Goal: Task Accomplishment & Management: Use online tool/utility

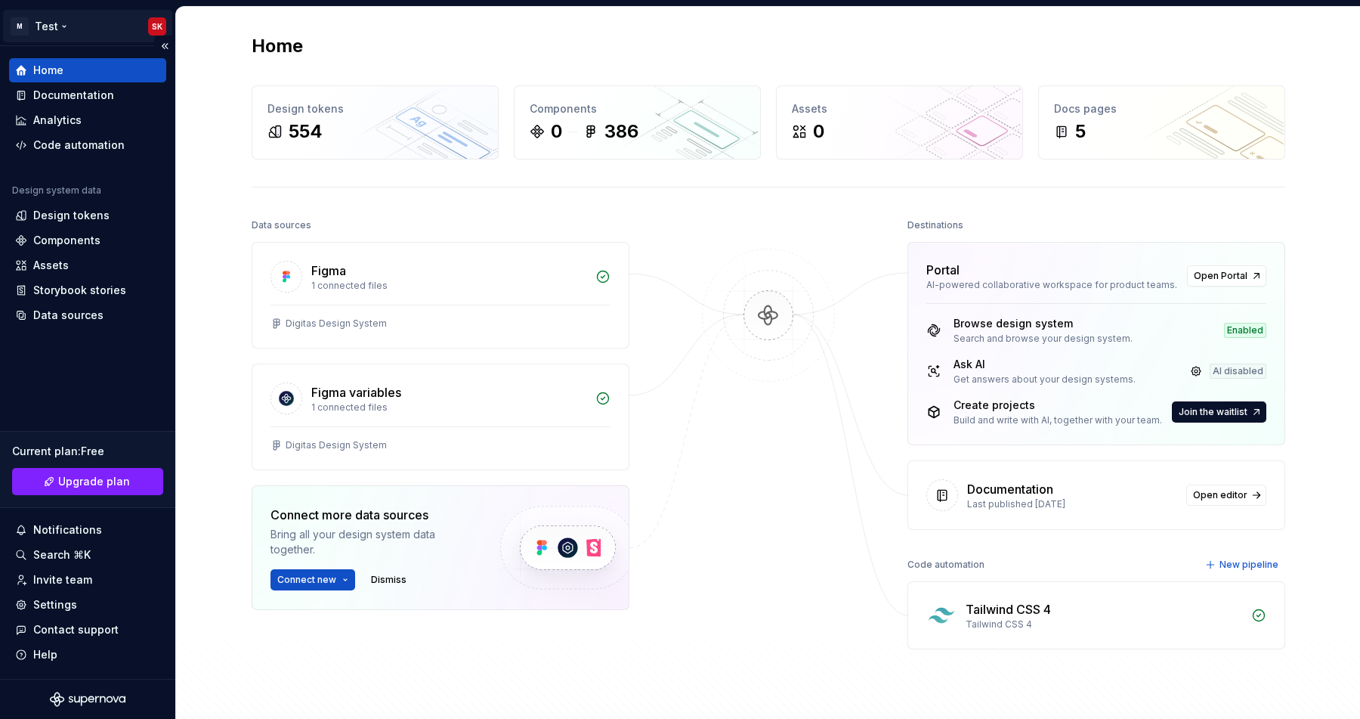
click at [50, 19] on html "M Test SK Home Documentation Analytics Code automation Design system data Desig…" at bounding box center [680, 359] width 1360 height 719
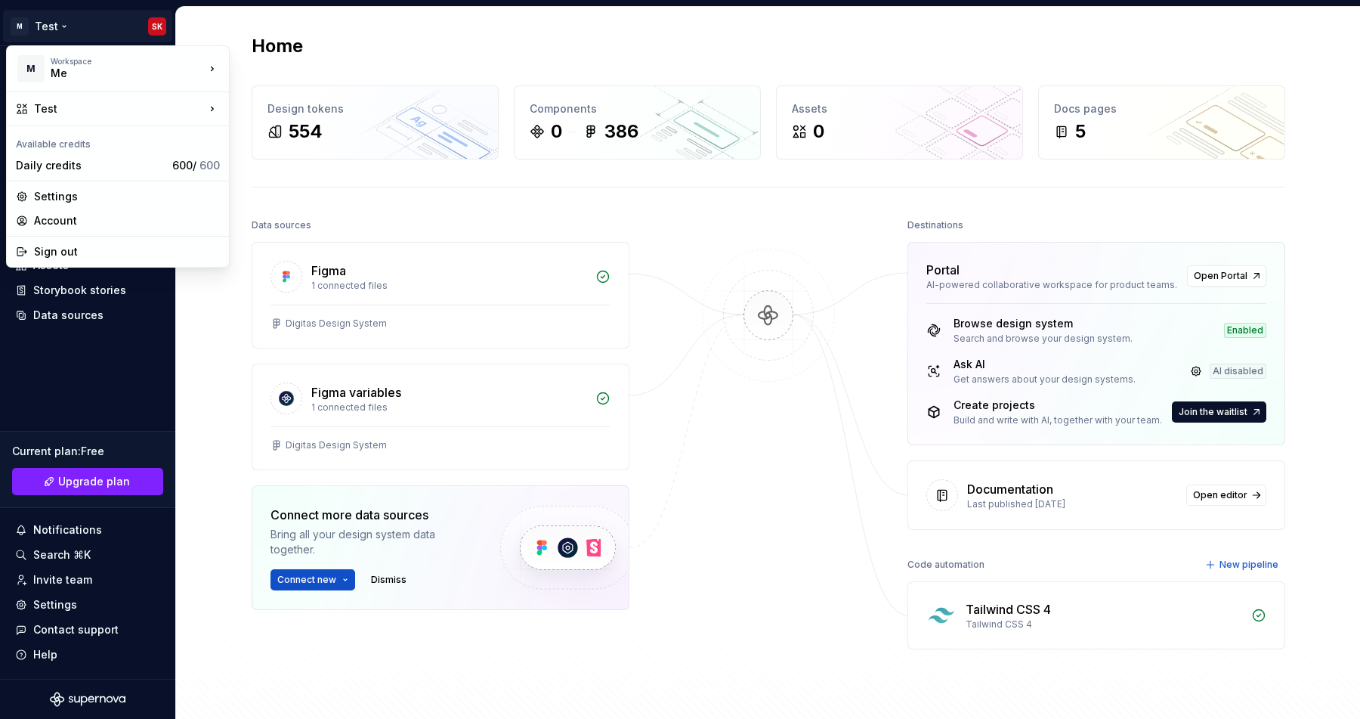
click at [200, 329] on html "M Test SK Home Documentation Analytics Code automation Design system data Desig…" at bounding box center [680, 359] width 1360 height 719
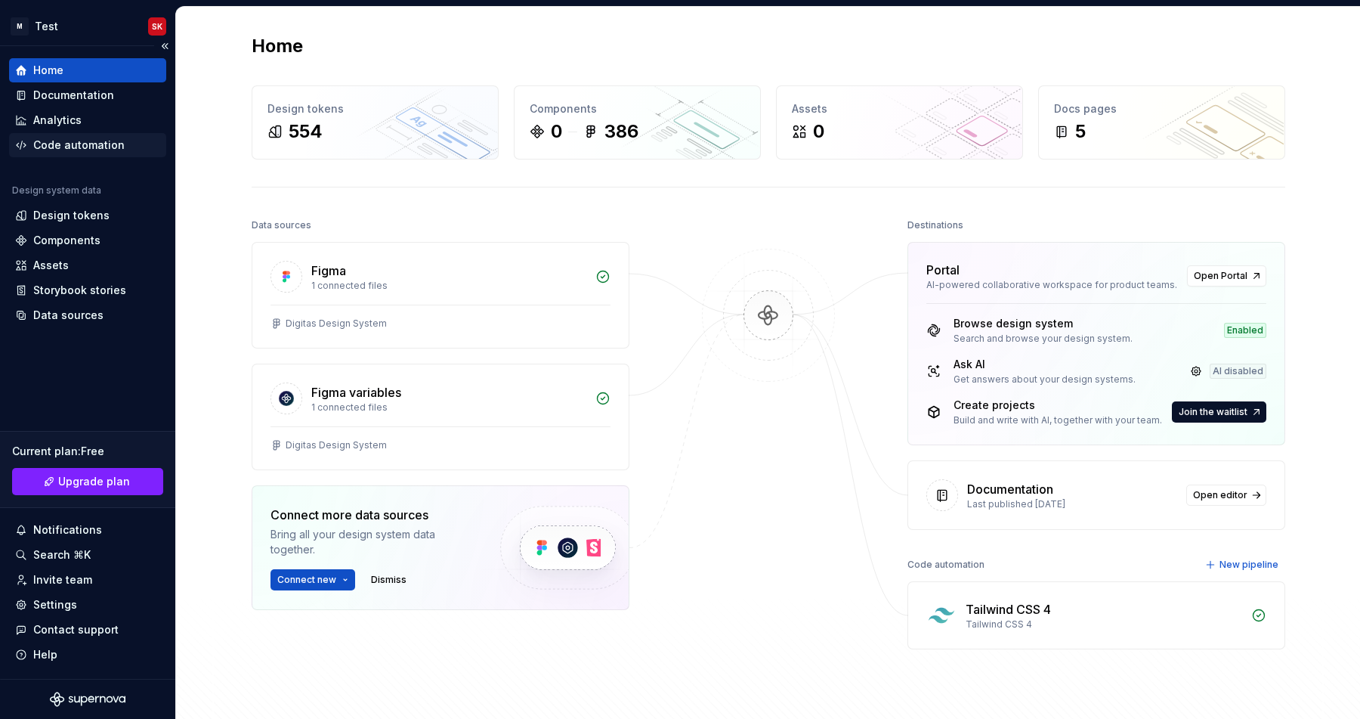
click at [51, 150] on div "Code automation" at bounding box center [78, 145] width 91 height 15
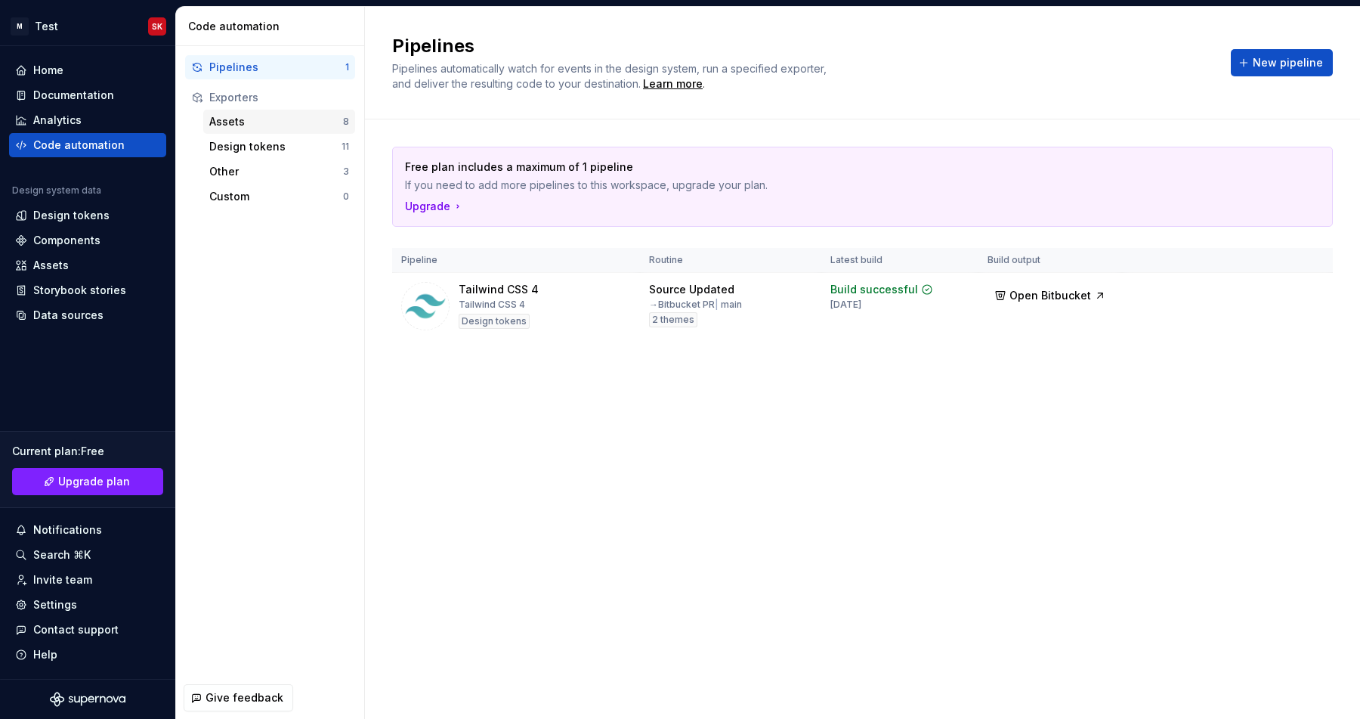
click at [256, 126] on div "Assets" at bounding box center [276, 121] width 134 height 15
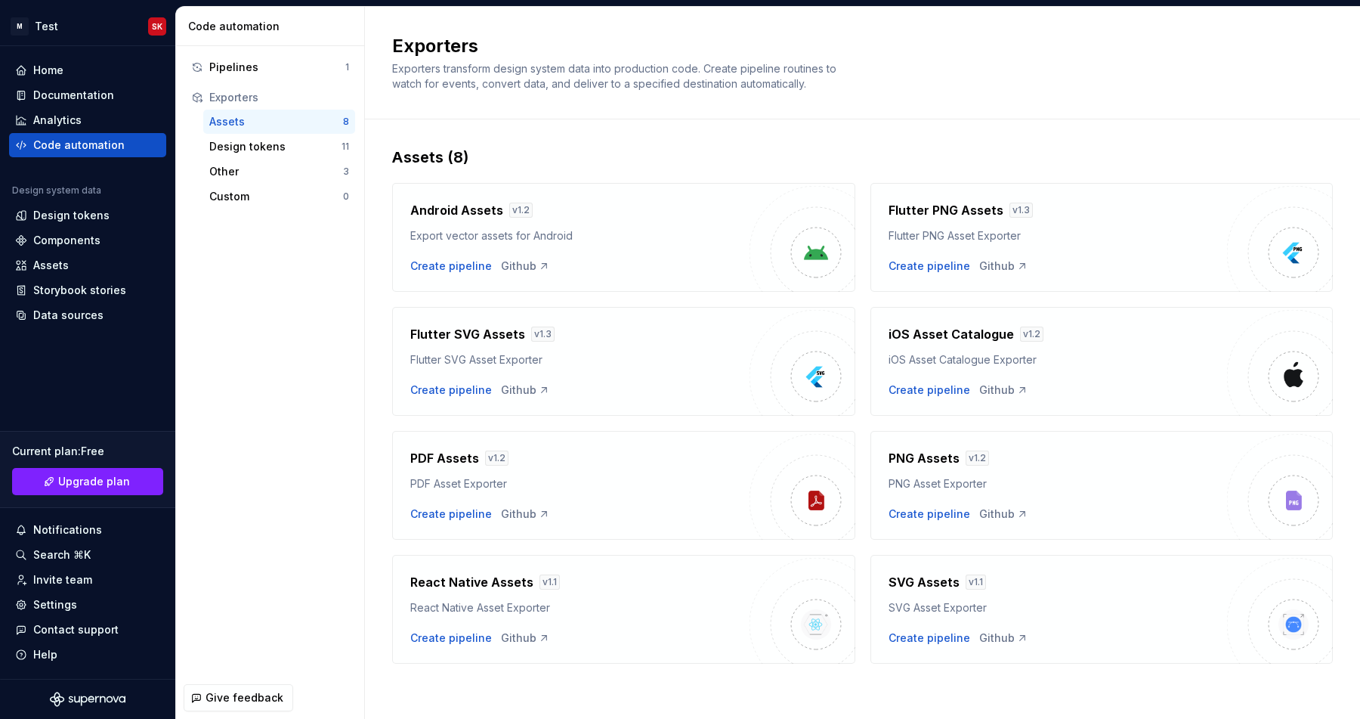
scroll to position [2, 0]
click at [250, 141] on div "Design tokens" at bounding box center [275, 146] width 132 height 15
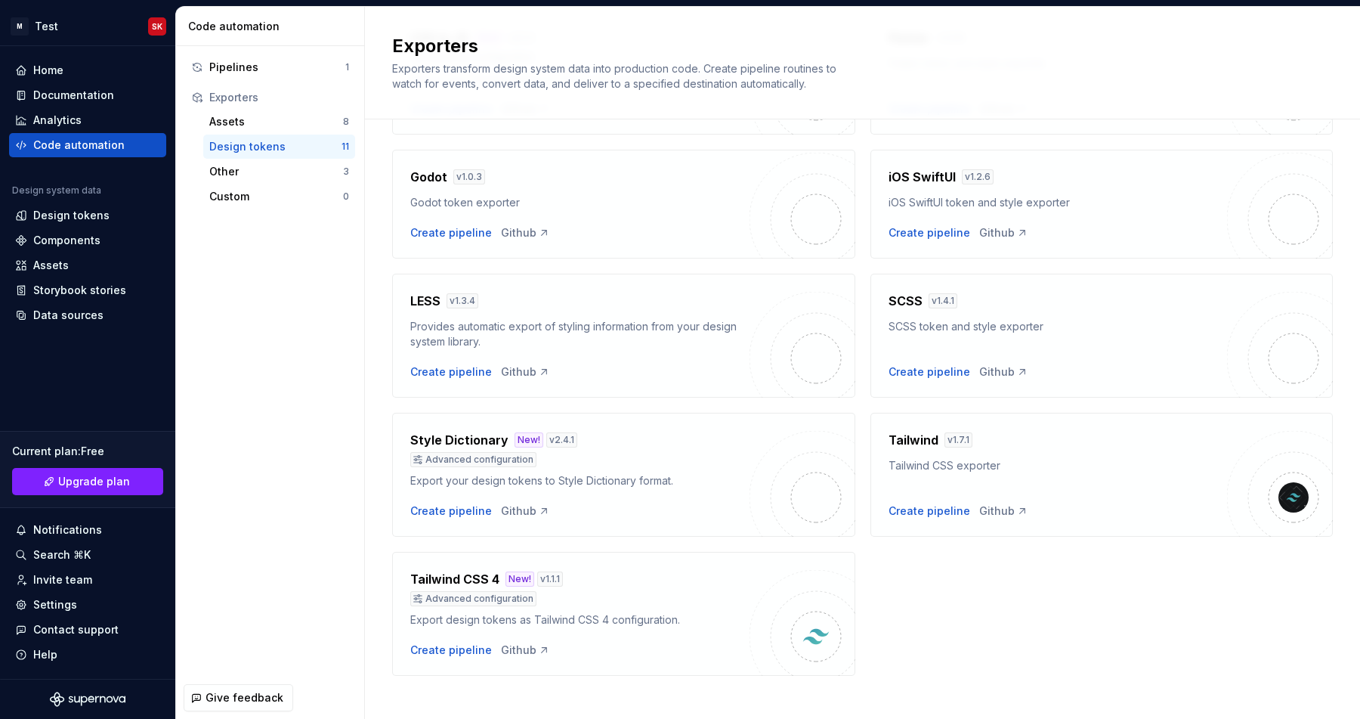
scroll to position [313, 0]
click at [470, 482] on div "Export your design tokens to Style Dictionary format." at bounding box center [579, 479] width 339 height 15
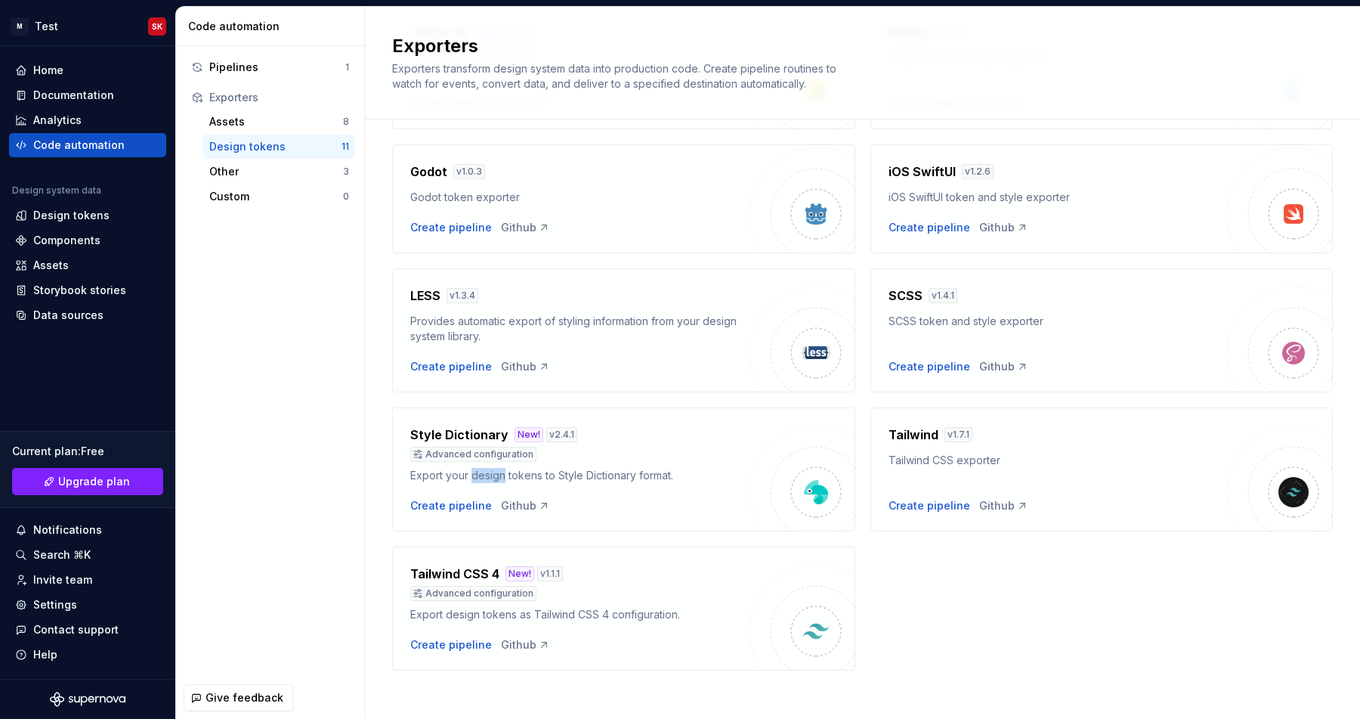
scroll to position [326, 0]
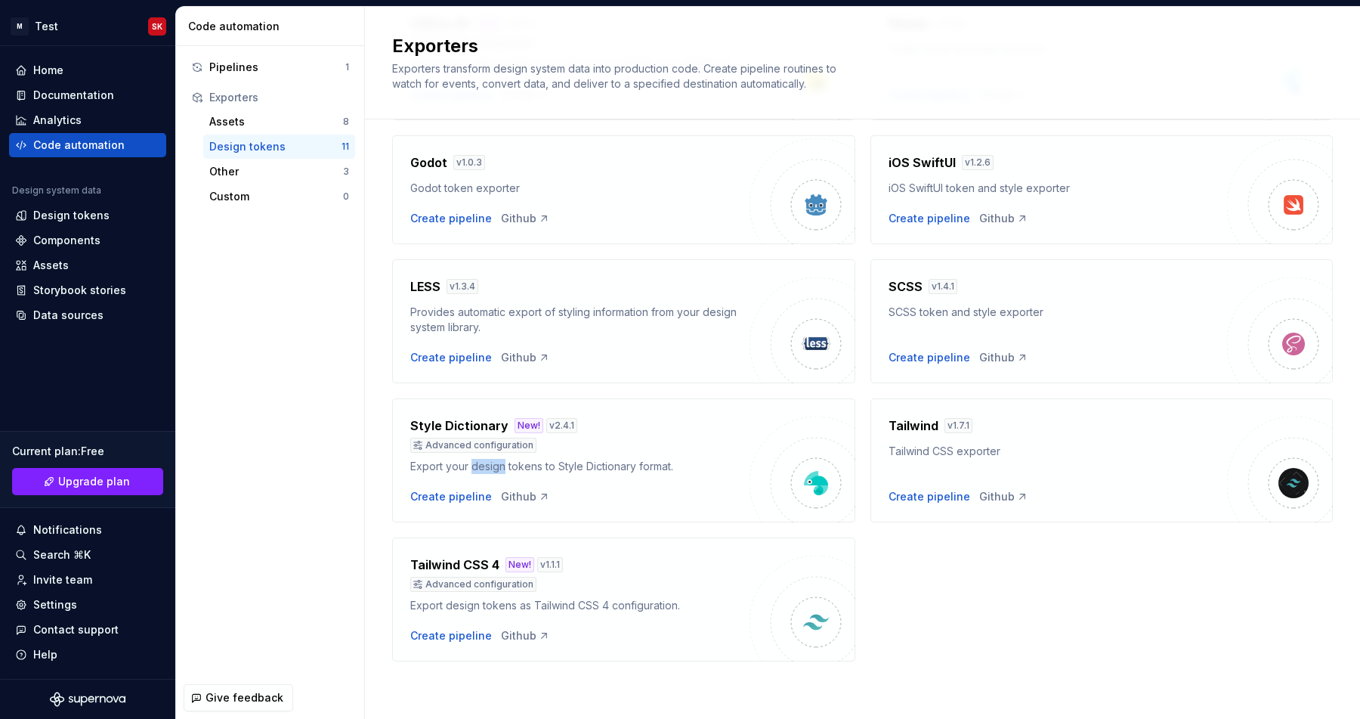
click at [427, 325] on div "Provides automatic export of styling information from your design system librar…" at bounding box center [579, 320] width 339 height 30
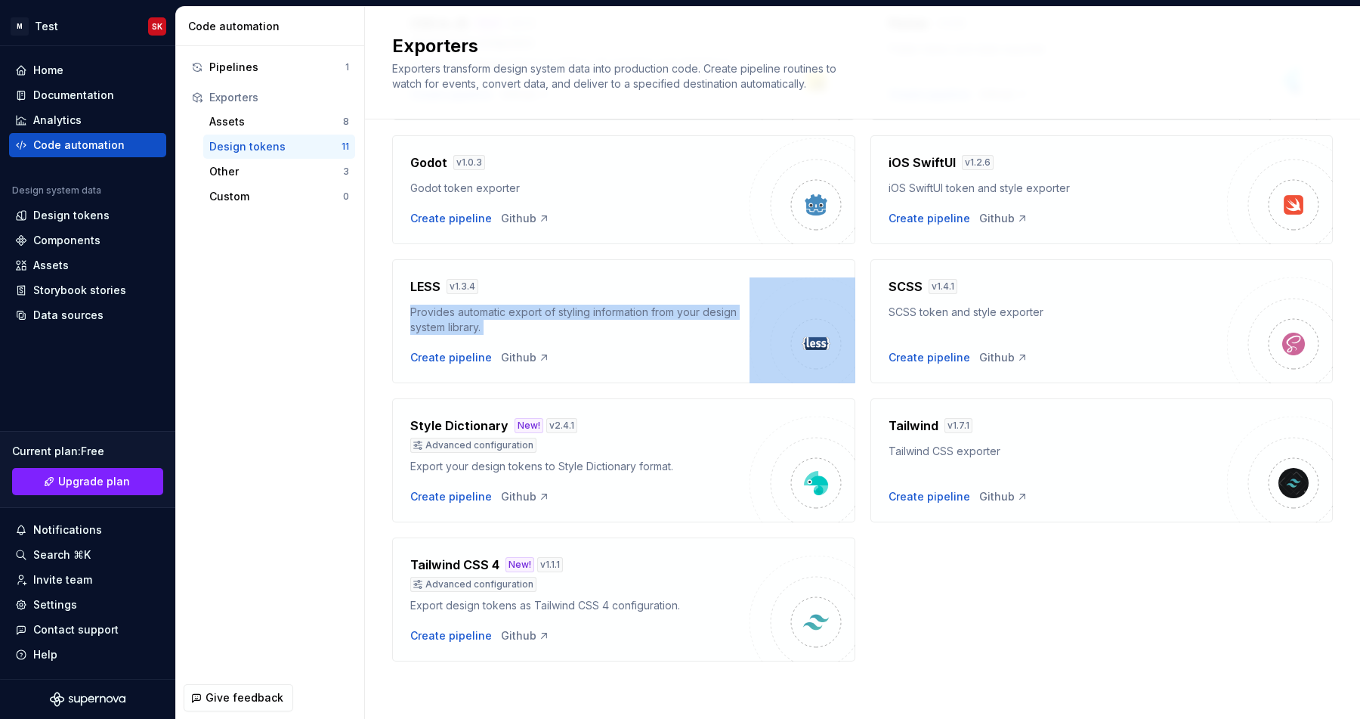
click at [451, 193] on div "Godot token exporter" at bounding box center [579, 188] width 339 height 15
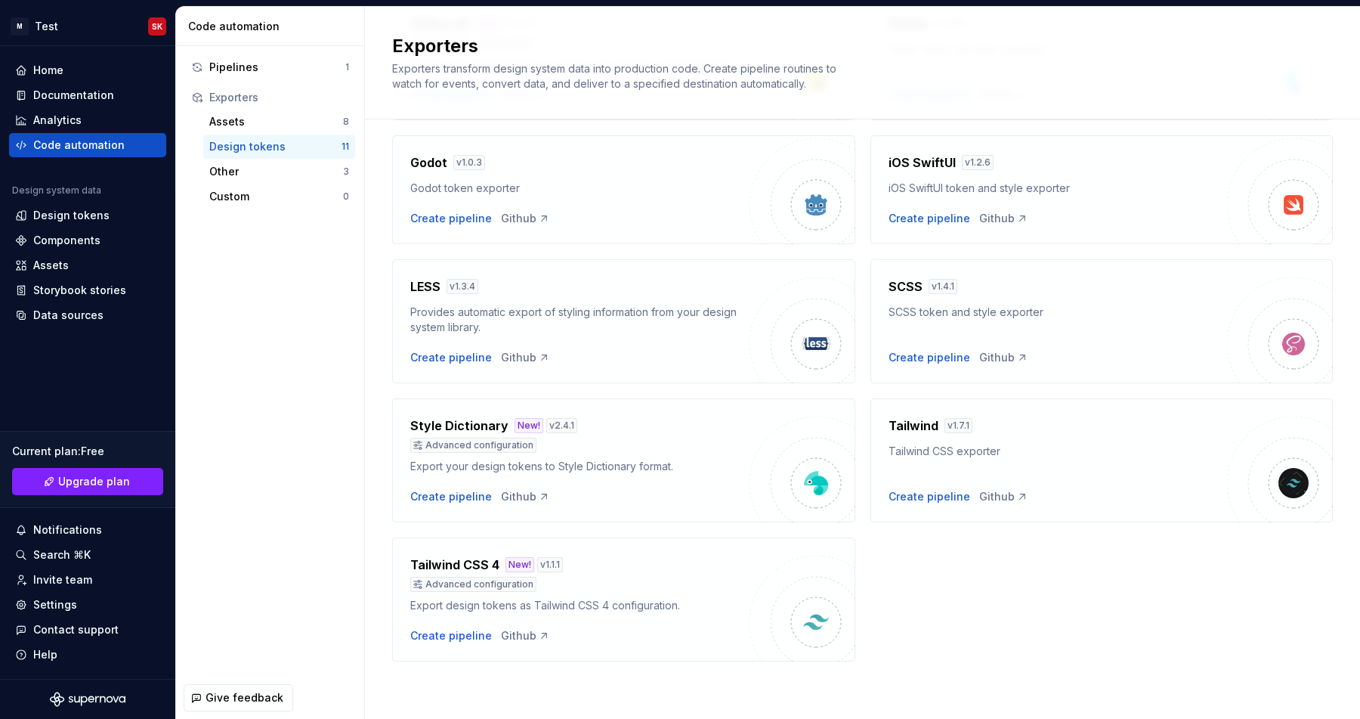
click at [451, 193] on div "Godot token exporter" at bounding box center [579, 188] width 339 height 15
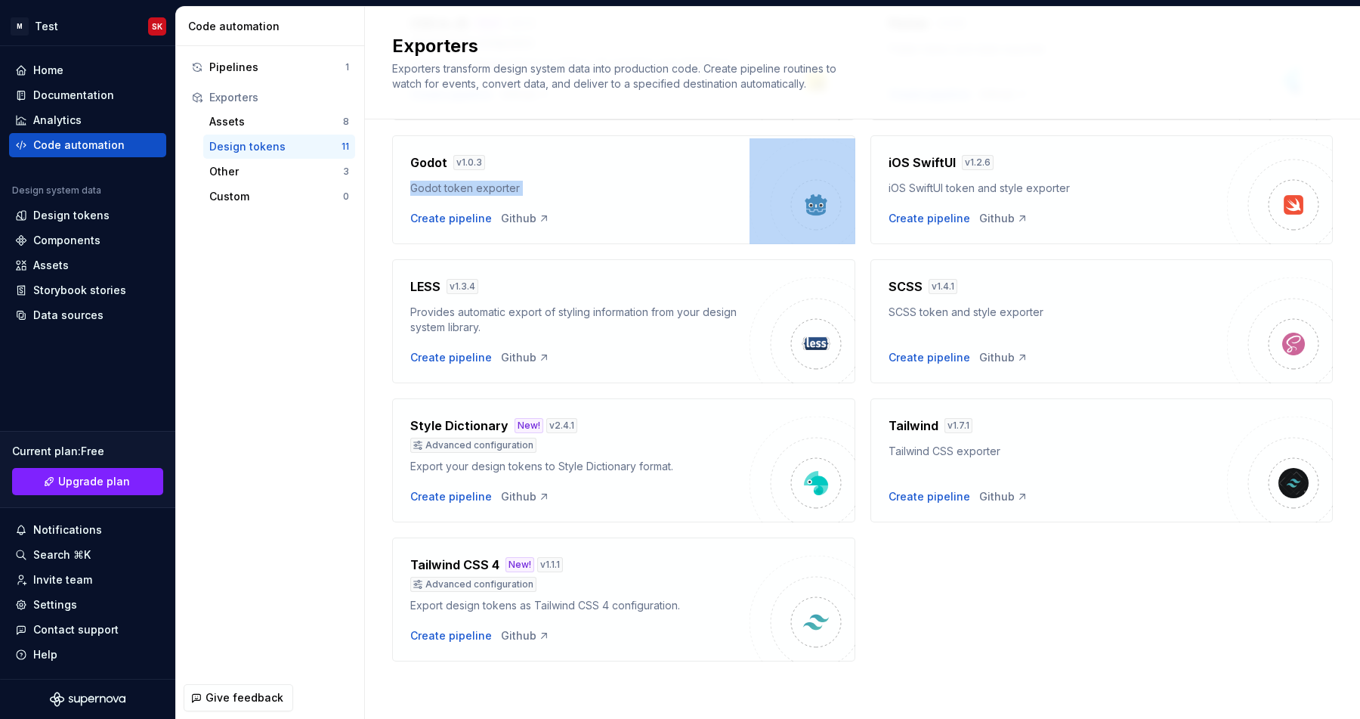
click at [445, 425] on h4 "Style Dictionary" at bounding box center [459, 425] width 98 height 18
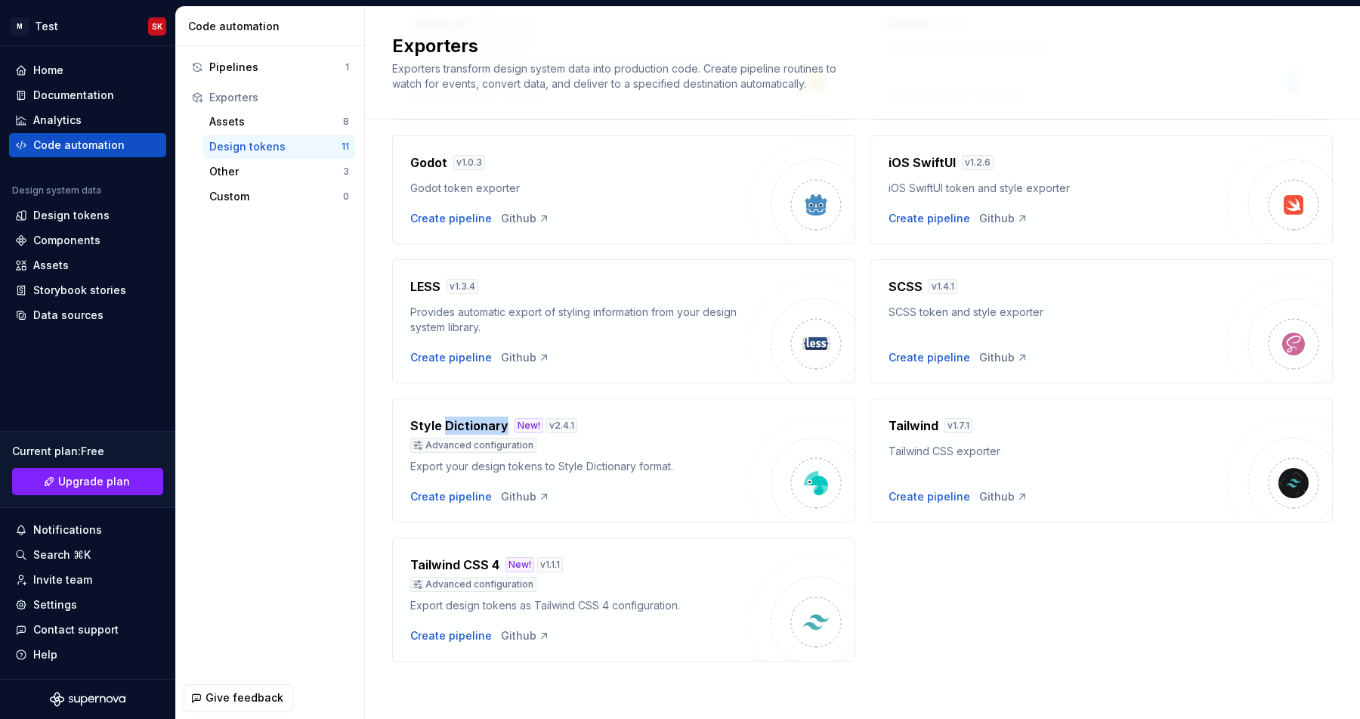
click at [445, 425] on h4 "Style Dictionary" at bounding box center [459, 425] width 98 height 18
copy h4 "Style Dictionary"
click at [48, 73] on div "Home" at bounding box center [48, 70] width 30 height 15
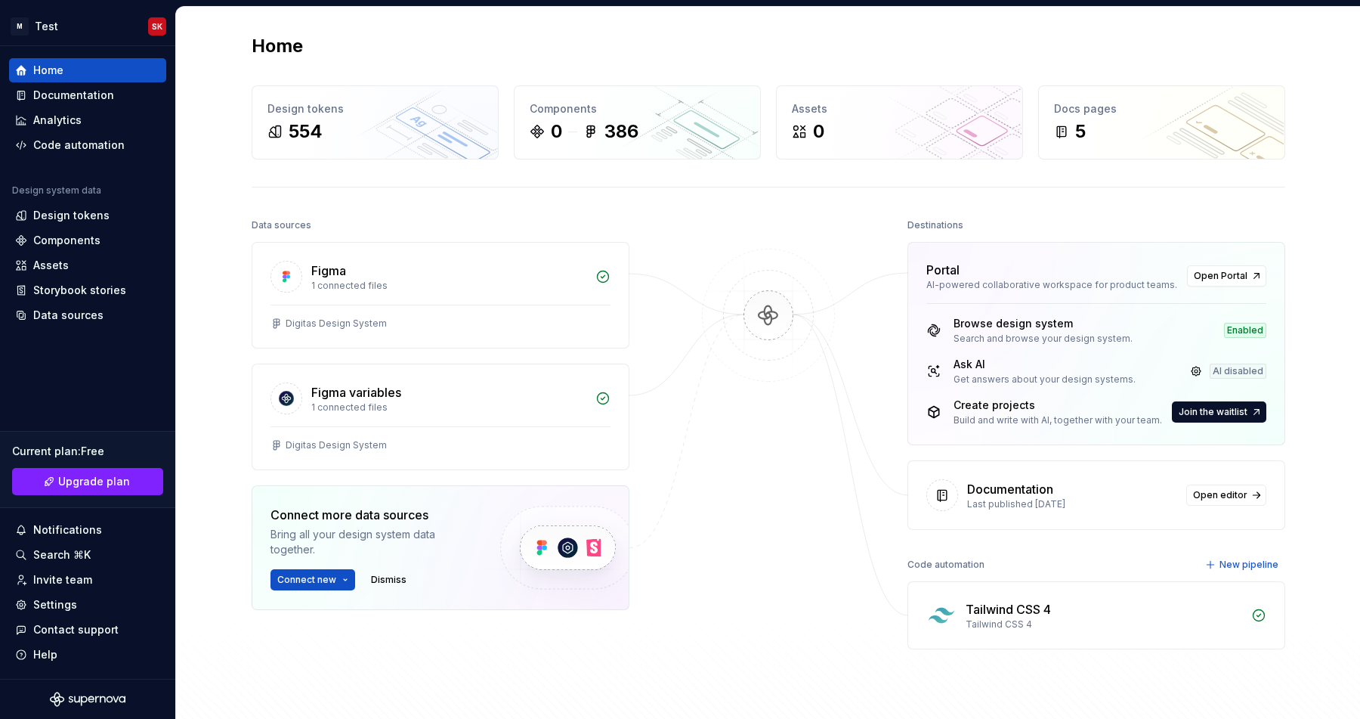
click at [746, 444] on div at bounding box center [768, 450] width 151 height 471
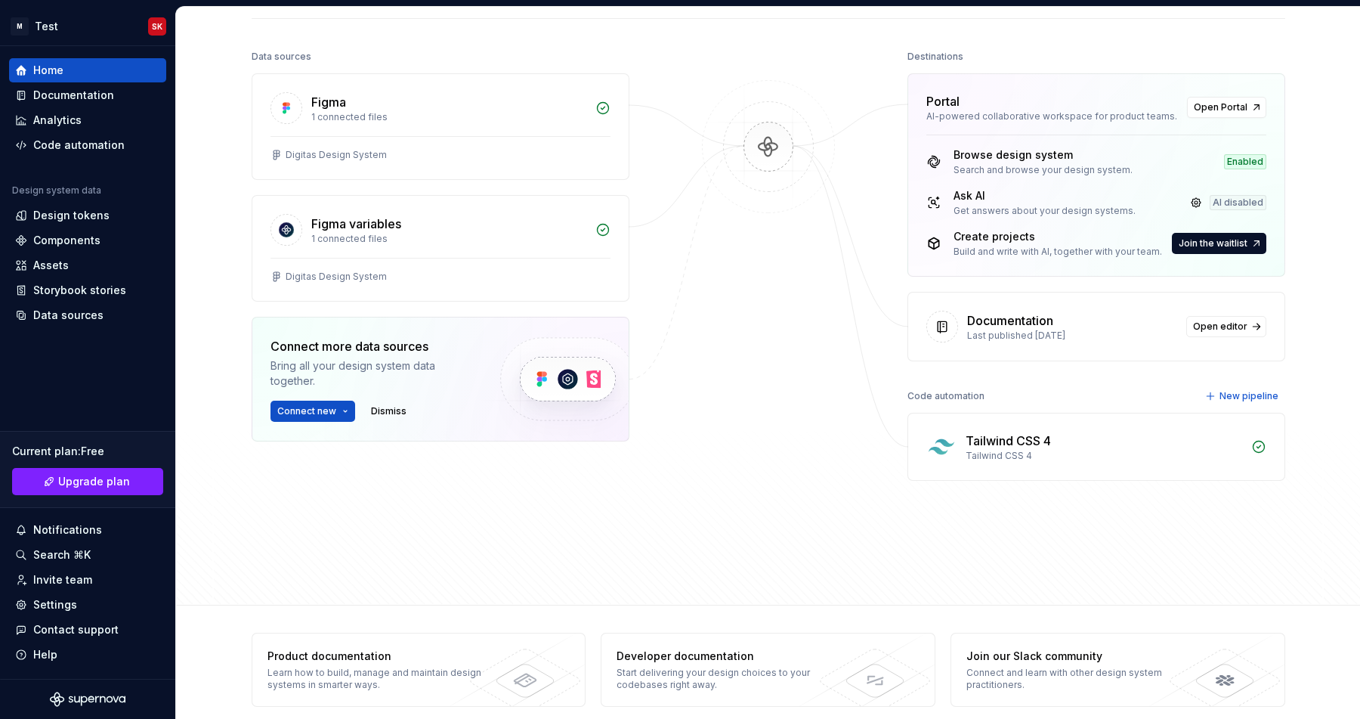
scroll to position [184, 0]
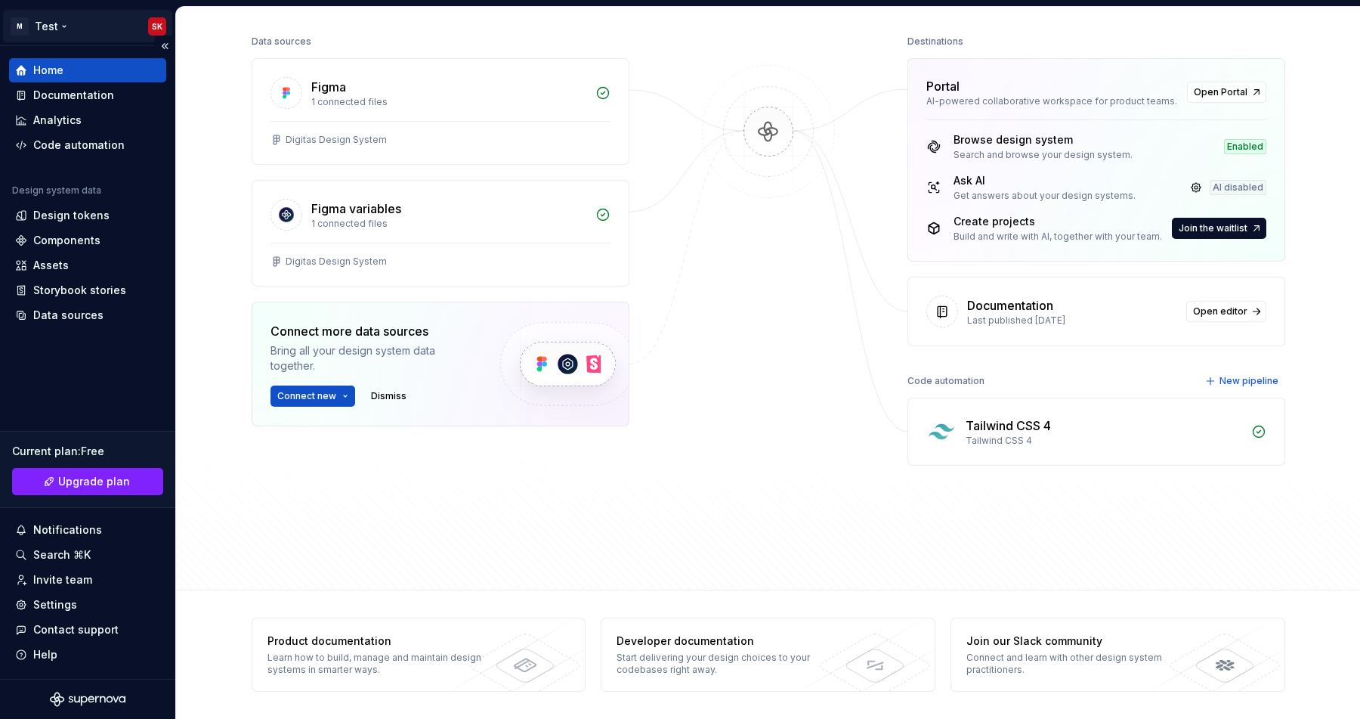
click at [54, 23] on html "M Test SK Home Documentation Analytics Code automation Design system data Desig…" at bounding box center [680, 359] width 1360 height 719
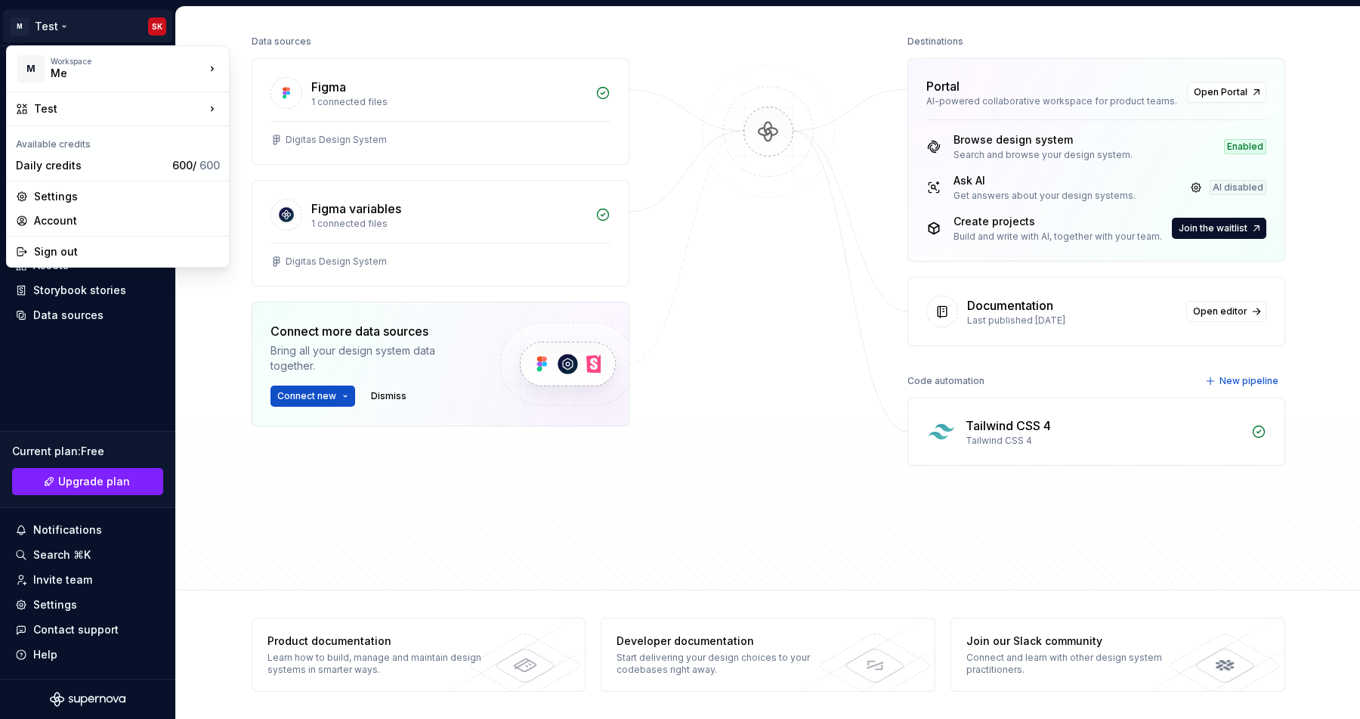
click at [150, 23] on html "M Test SK Home Documentation Analytics Code automation Design system data Desig…" at bounding box center [680, 359] width 1360 height 719
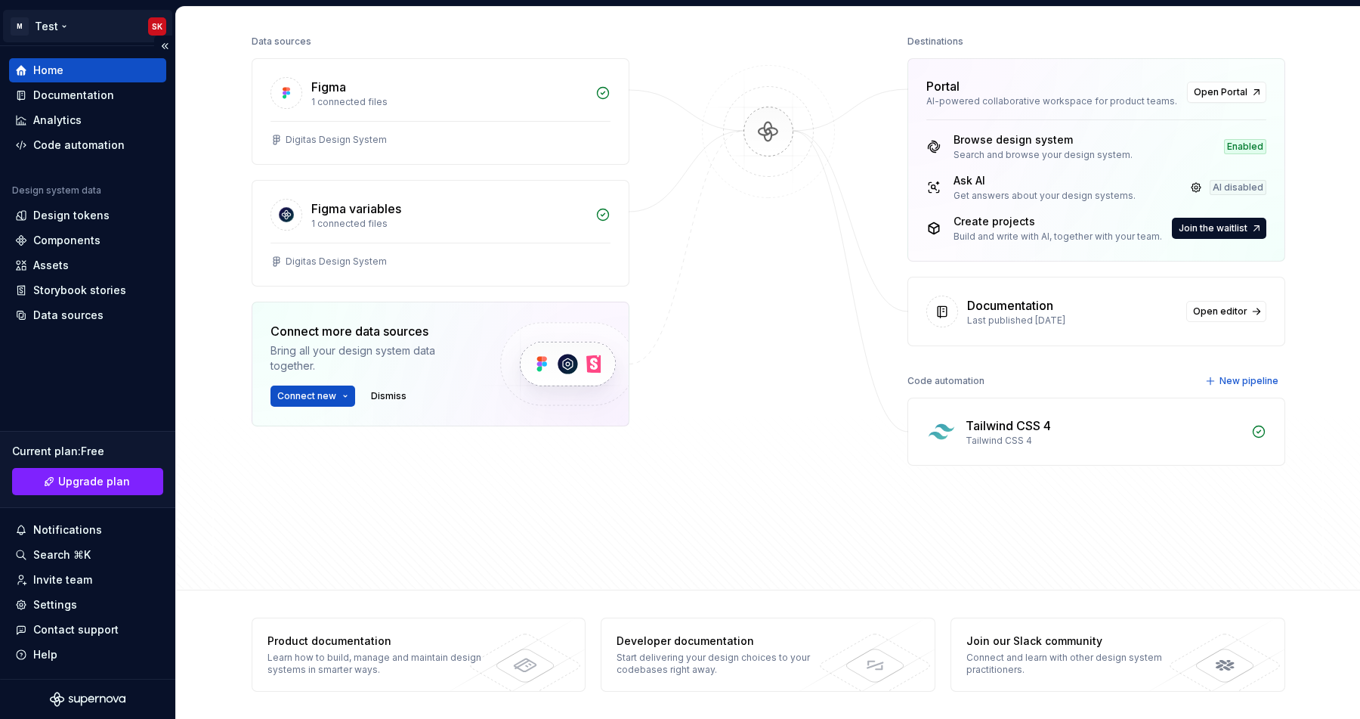
click at [159, 29] on html "M Test SK Home Documentation Analytics Code automation Design system data Desig…" at bounding box center [680, 359] width 1360 height 719
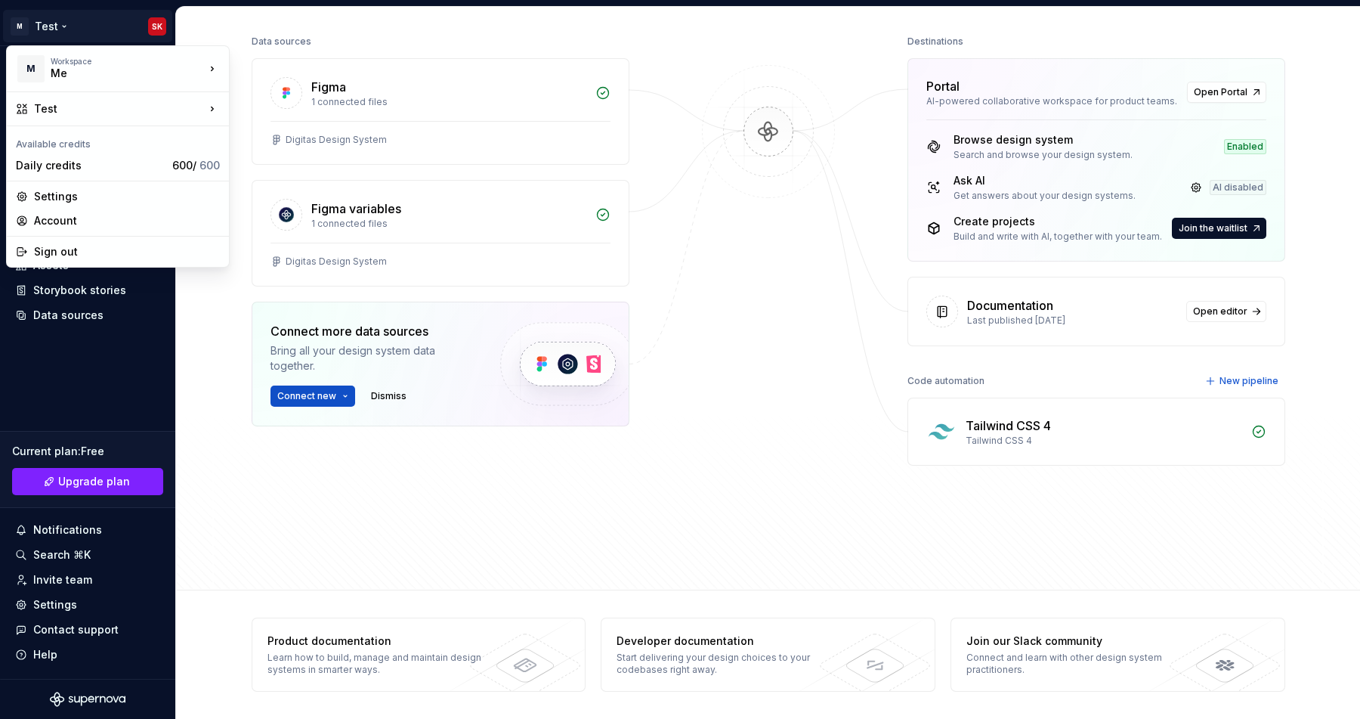
click at [234, 320] on html "M Test SK Home Documentation Analytics Code automation Design system data Desig…" at bounding box center [680, 359] width 1360 height 719
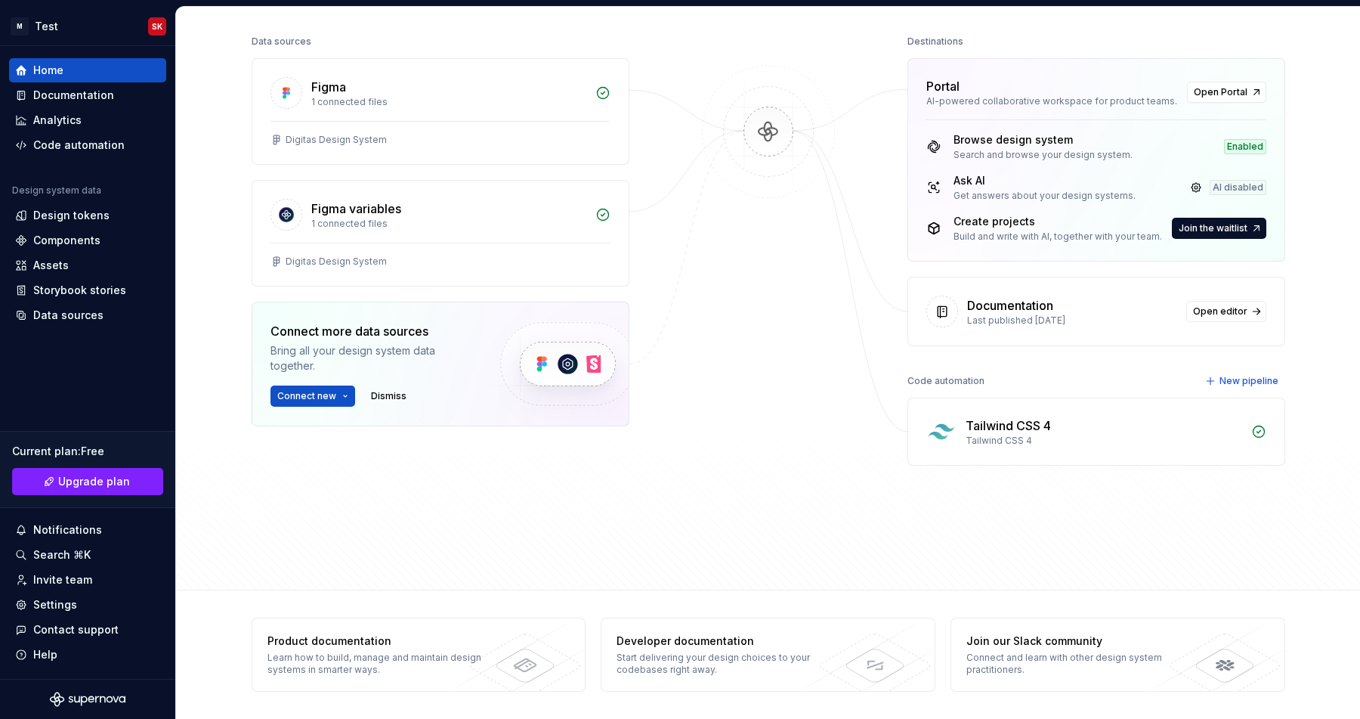
click at [688, 188] on div "Data sources Figma 1 connected files Digitas Design System Figma variables 1 co…" at bounding box center [769, 296] width 1034 height 531
